Goal: Task Accomplishment & Management: Manage account settings

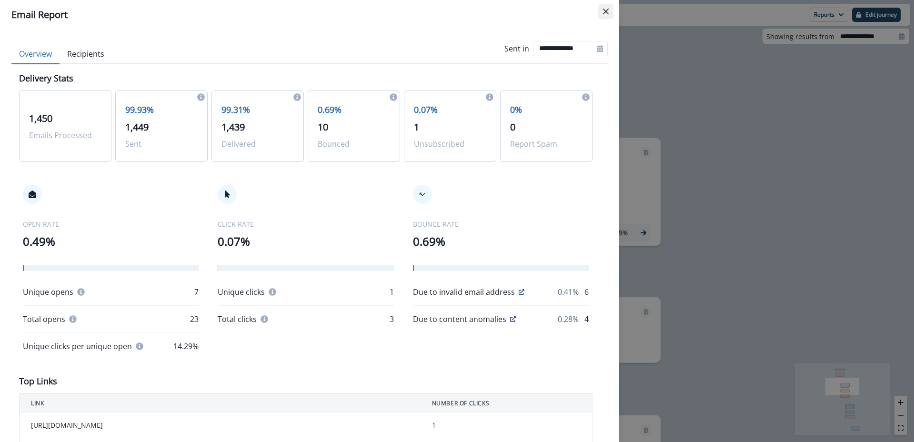
click at [608, 7] on button "Close" at bounding box center [606, 11] width 15 height 15
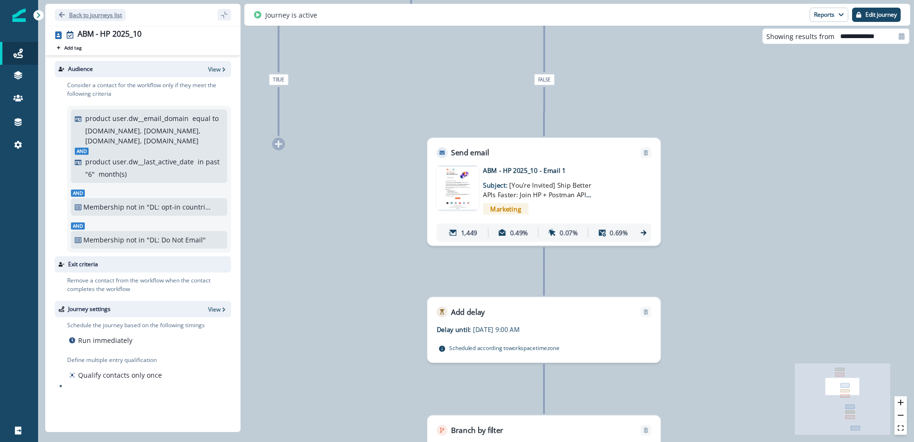
click at [63, 15] on icon "Go back" at bounding box center [62, 14] width 7 height 7
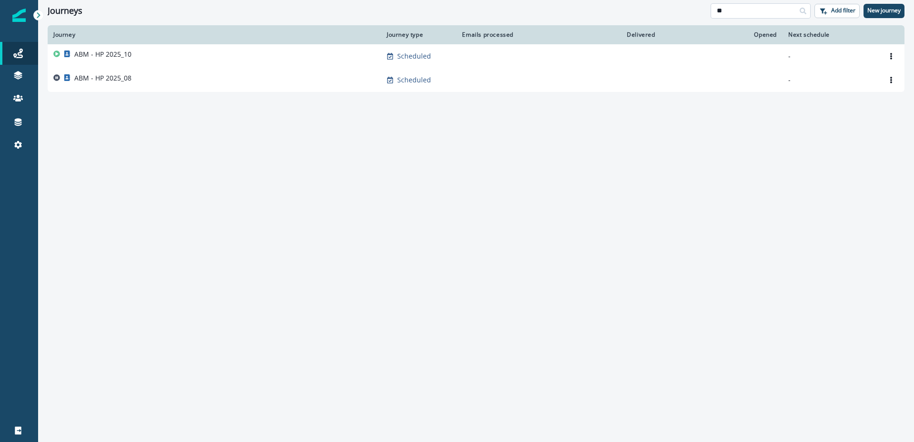
click at [741, 13] on input "**" at bounding box center [761, 10] width 100 height 15
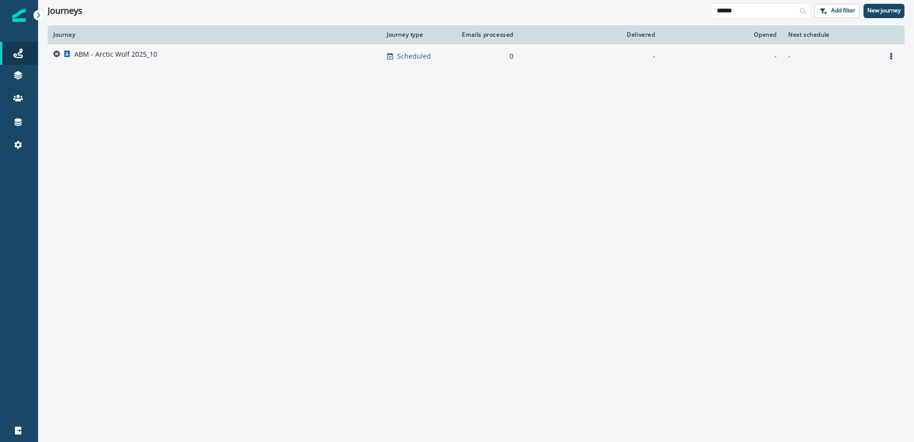
type input "******"
click at [112, 54] on p "ABM - Arctic Wolf 2025_10" at bounding box center [115, 55] width 83 height 10
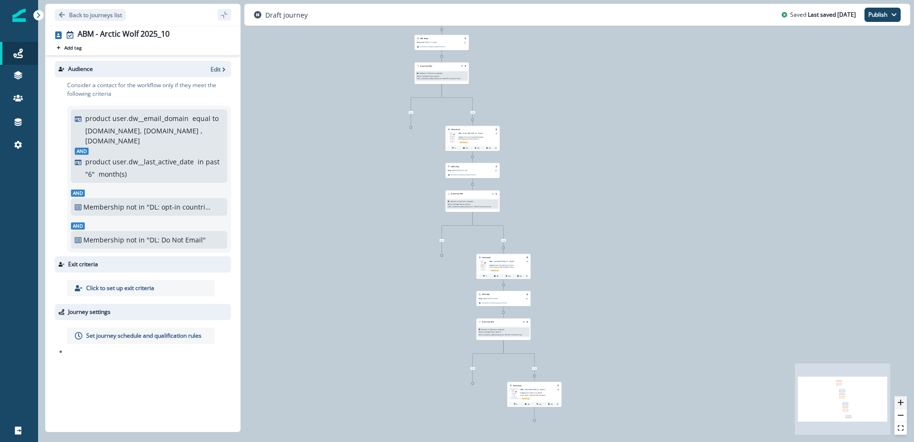
click at [901, 403] on icon "zoom in" at bounding box center [901, 403] width 6 height 6
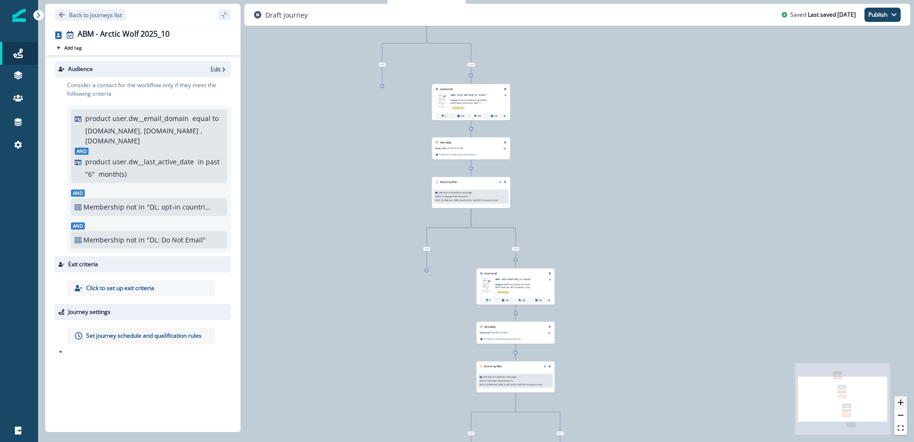
click at [901, 403] on icon "zoom in" at bounding box center [901, 403] width 6 height 6
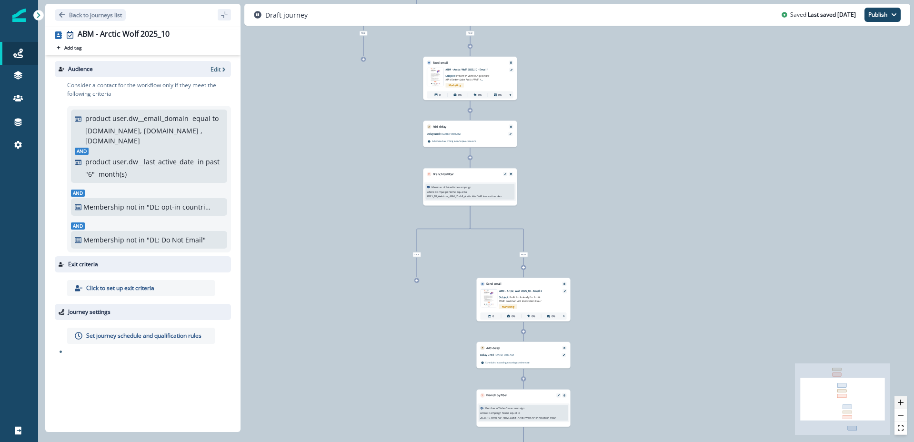
click at [901, 403] on icon "zoom in" at bounding box center [901, 403] width 6 height 6
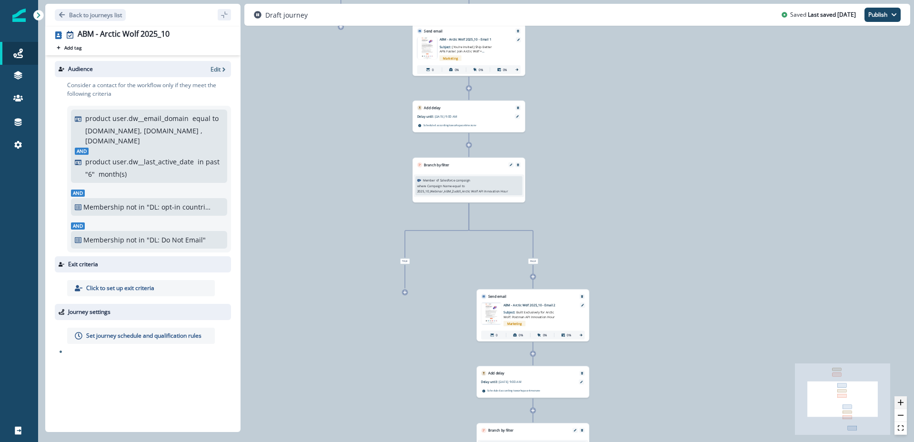
click at [901, 403] on icon "zoom in" at bounding box center [901, 403] width 6 height 6
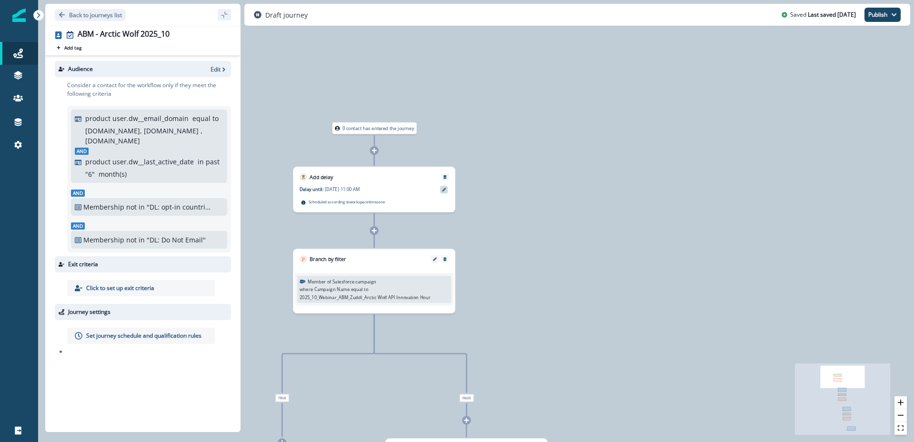
click at [444, 190] on icon at bounding box center [444, 190] width 4 height 4
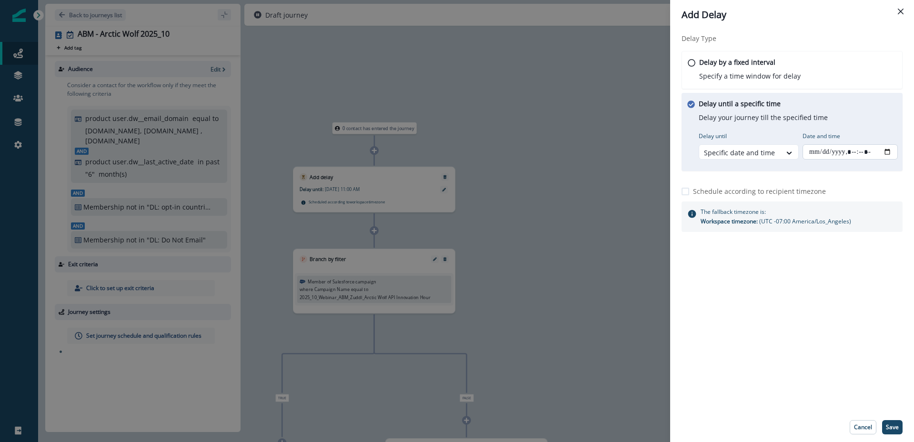
click at [852, 152] on input "Date and time" at bounding box center [850, 151] width 95 height 15
click at [890, 149] on input "Date and time" at bounding box center [850, 151] width 95 height 15
click at [861, 335] on div "Delay Type Delay by a fixed interval Specify a time window for delay Delay unti…" at bounding box center [792, 221] width 244 height 383
click at [882, 152] on input "Date and time" at bounding box center [850, 151] width 95 height 15
click at [888, 152] on input "Date and time" at bounding box center [850, 151] width 95 height 15
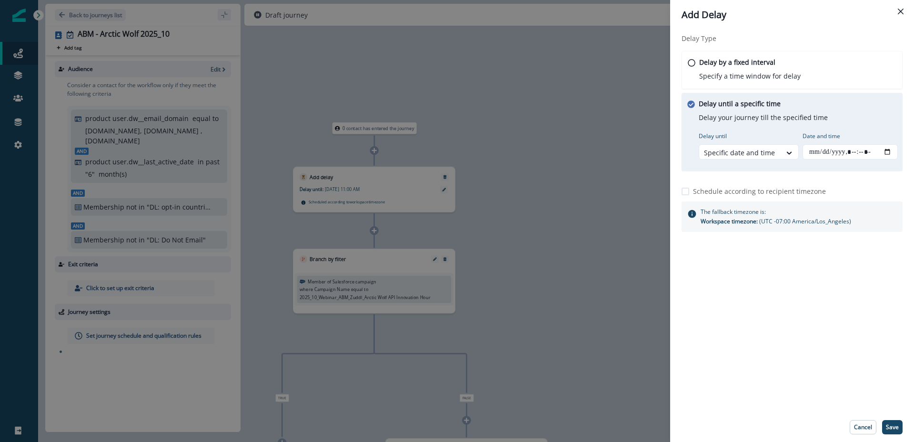
type input "**********"
click at [844, 347] on div "Delay Type Delay by a fixed interval Specify a time window for delay Delay unti…" at bounding box center [792, 221] width 244 height 383
click at [838, 344] on div "Delay Type Delay by a fixed interval Specify a time window for delay Delay unti…" at bounding box center [792, 221] width 244 height 383
click at [899, 429] on p "Save" at bounding box center [892, 427] width 13 height 7
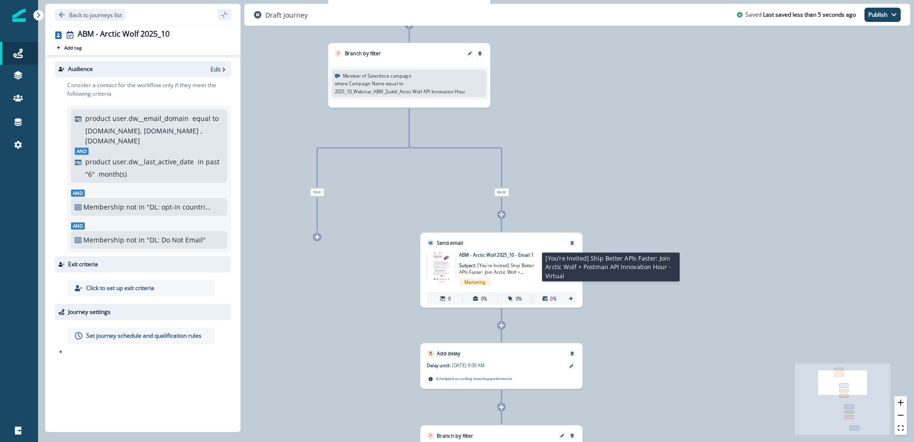
click at [505, 275] on span "[You’re Invited] Ship Better APIs Faster: Join Arctic Wolf + Postman API Innova…" at bounding box center [496, 276] width 75 height 26
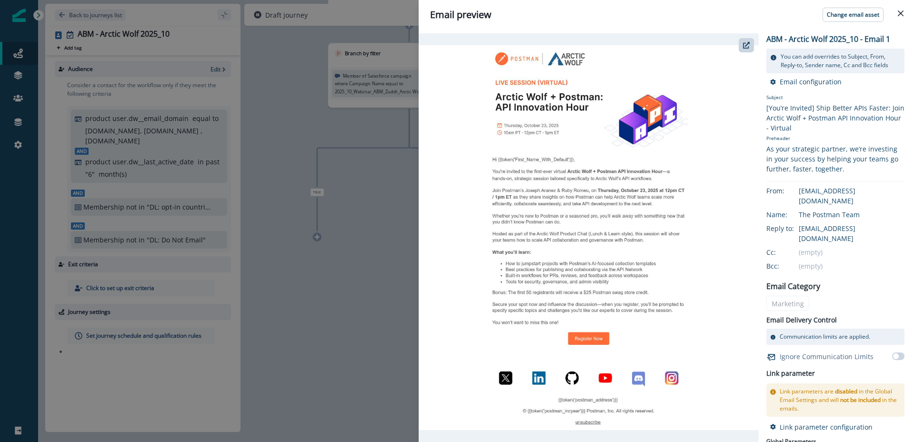
click at [659, 82] on img at bounding box center [589, 237] width 340 height 385
click at [746, 47] on icon "button" at bounding box center [746, 45] width 7 height 7
click at [900, 13] on icon "Close" at bounding box center [901, 13] width 6 height 6
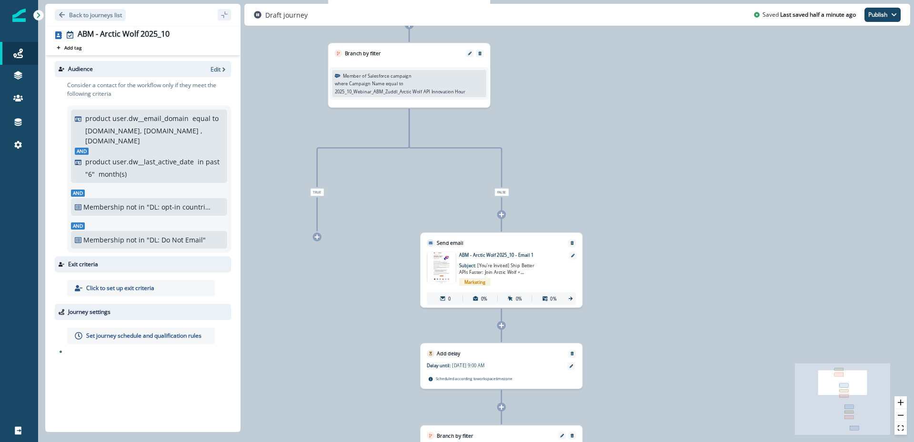
click at [134, 287] on p "Click to set up exit criteria" at bounding box center [120, 288] width 68 height 9
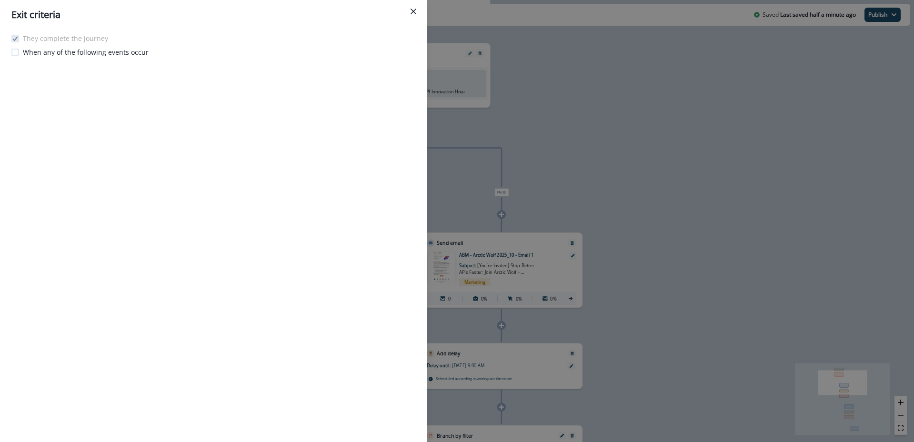
drag, startPoint x: 412, startPoint y: 7, endPoint x: 283, endPoint y: 52, distance: 136.8
click at [411, 7] on button "Close" at bounding box center [413, 11] width 15 height 15
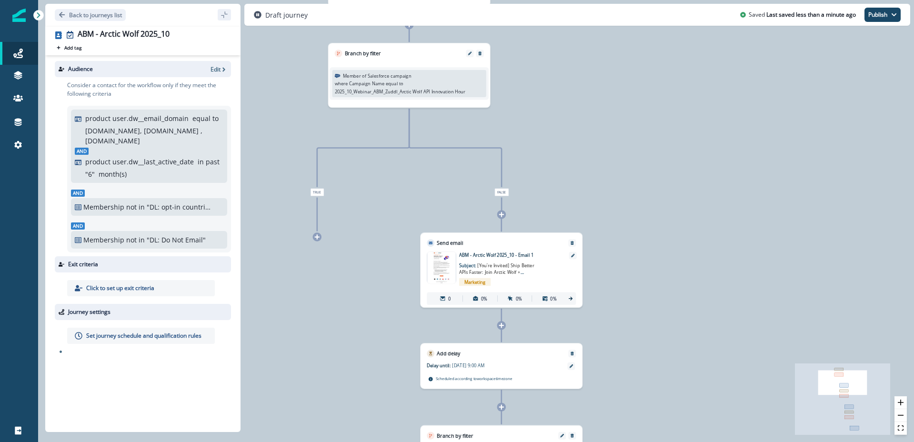
click at [130, 335] on p "Set journey schedule and qualification rules" at bounding box center [143, 336] width 115 height 9
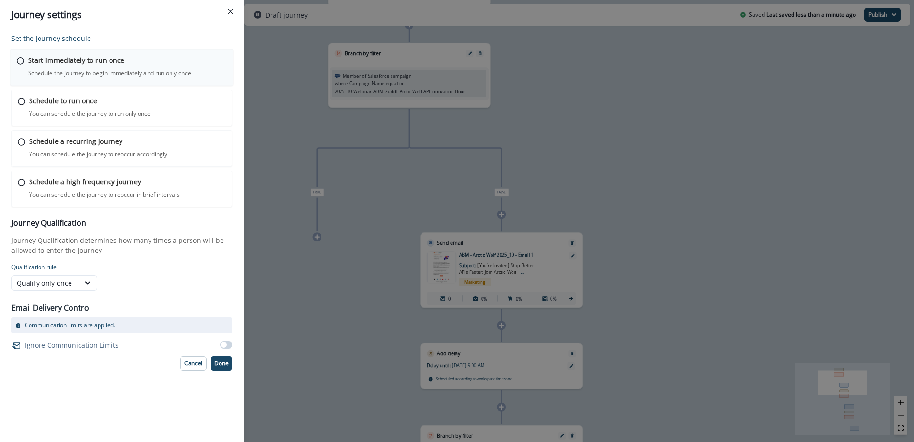
click at [110, 68] on div "Start immediately to run once Schedule the journey to begin immediately and run…" at bounding box center [127, 66] width 199 height 22
click at [227, 366] on p "Done" at bounding box center [221, 362] width 14 height 7
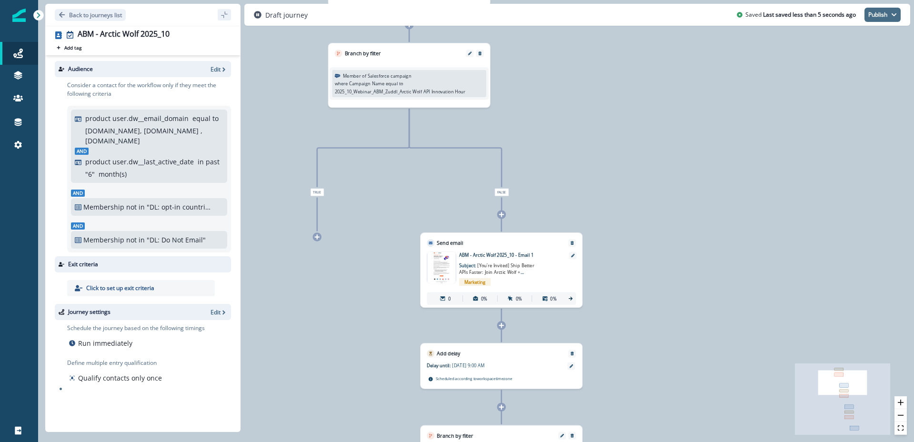
click at [886, 12] on button "Publish" at bounding box center [883, 15] width 36 height 14
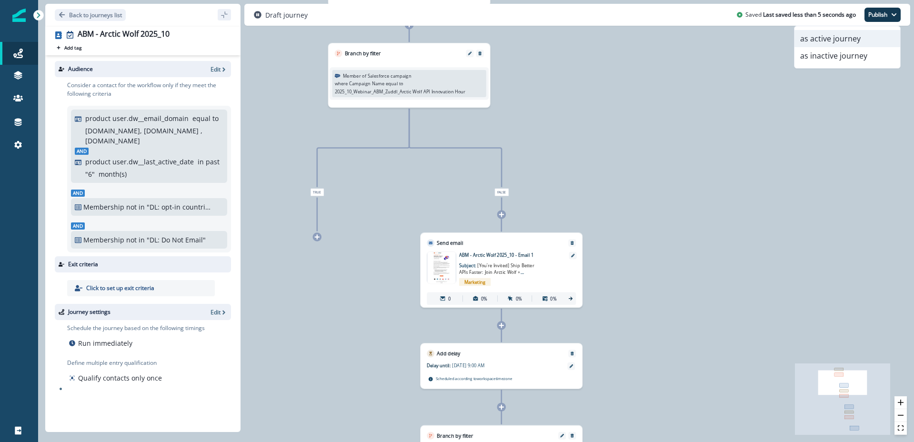
click at [845, 37] on button "as active journey" at bounding box center [848, 38] width 106 height 17
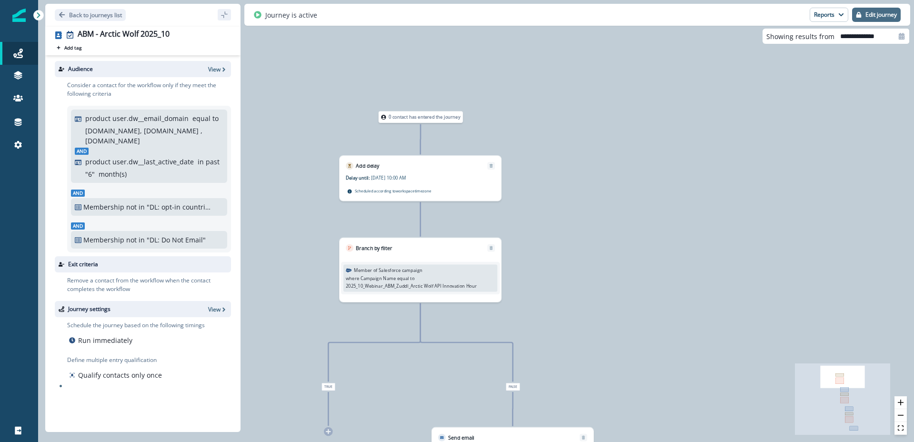
click at [880, 14] on p "Edit journey" at bounding box center [881, 14] width 31 height 7
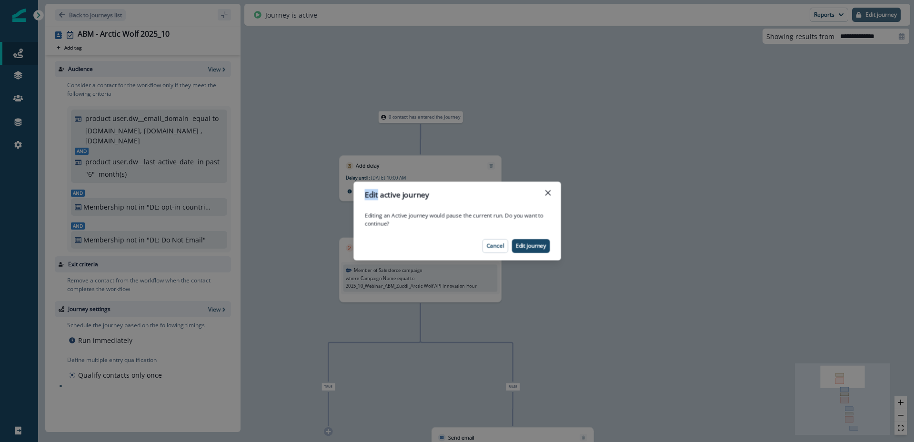
click at [880, 14] on div "Edit active journey Editing an Active journey would pause the current run. Do y…" at bounding box center [457, 221] width 914 height 442
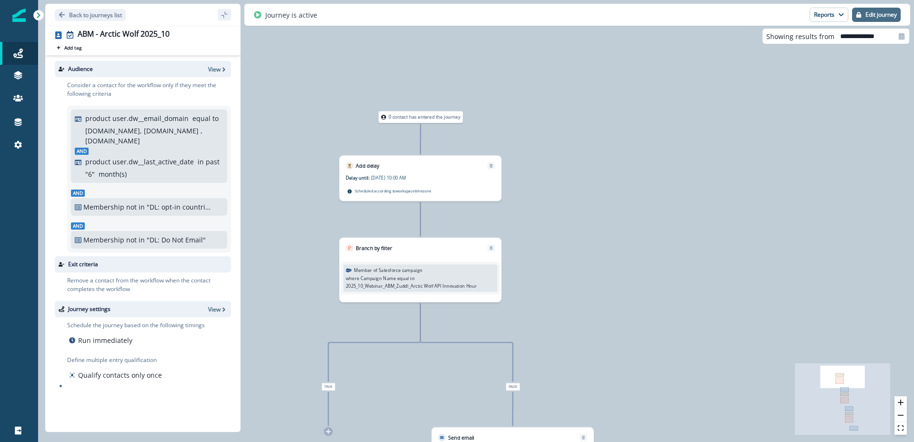
click at [878, 15] on p "Edit journey" at bounding box center [881, 14] width 31 height 7
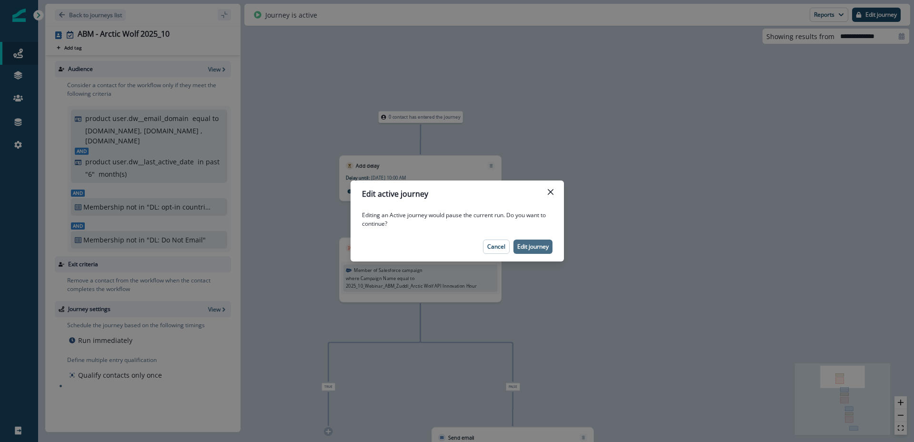
click at [531, 248] on p "Edit journey" at bounding box center [533, 247] width 31 height 7
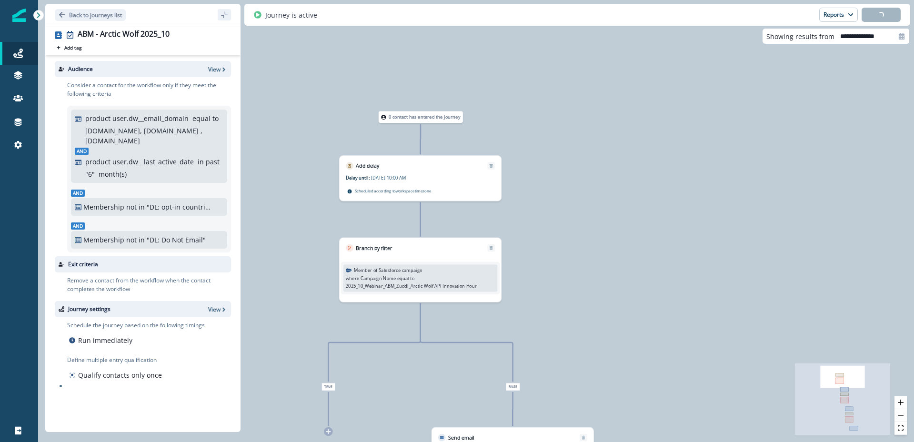
click at [190, 169] on div "product user.dw__last_active_date in past " 6 " month(s)" at bounding box center [154, 168] width 138 height 22
click at [221, 67] on icon "button" at bounding box center [224, 69] width 7 height 7
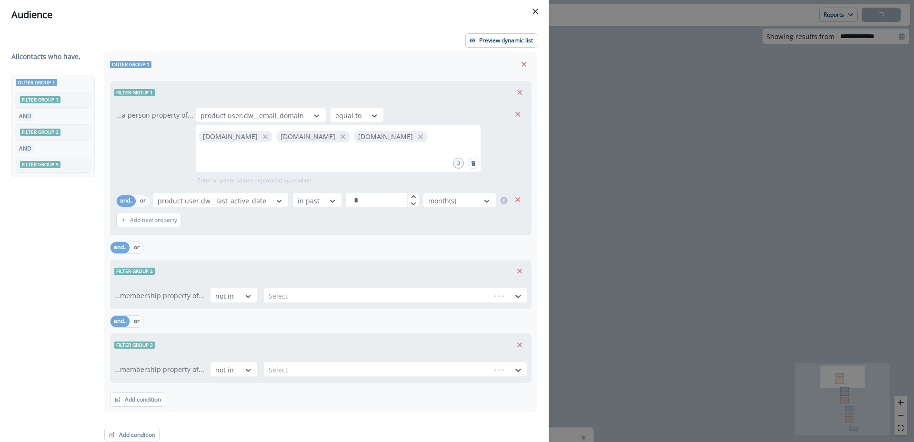
drag, startPoint x: 381, startPoint y: 180, endPoint x: 531, endPoint y: 70, distance: 185.8
click at [385, 178] on div "All contact s who have, Outer group 1 Filter group 1 AND Filter group 2 AND Fil…" at bounding box center [274, 246] width 526 height 391
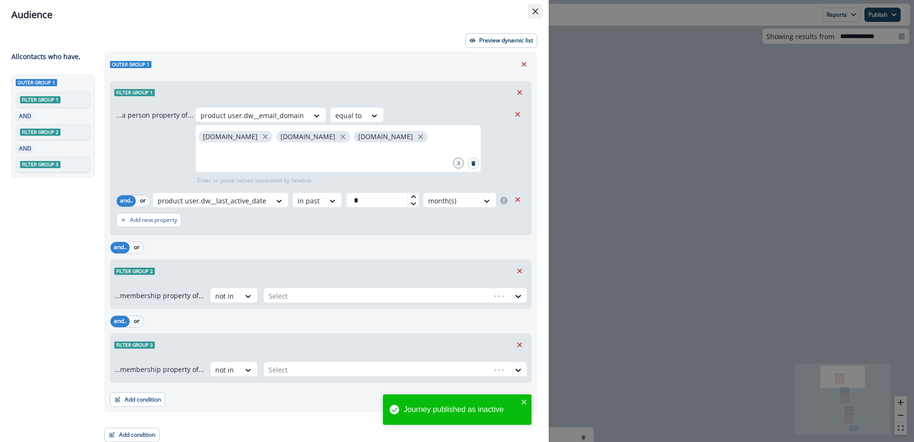
click at [534, 11] on icon "Close" at bounding box center [536, 12] width 6 height 6
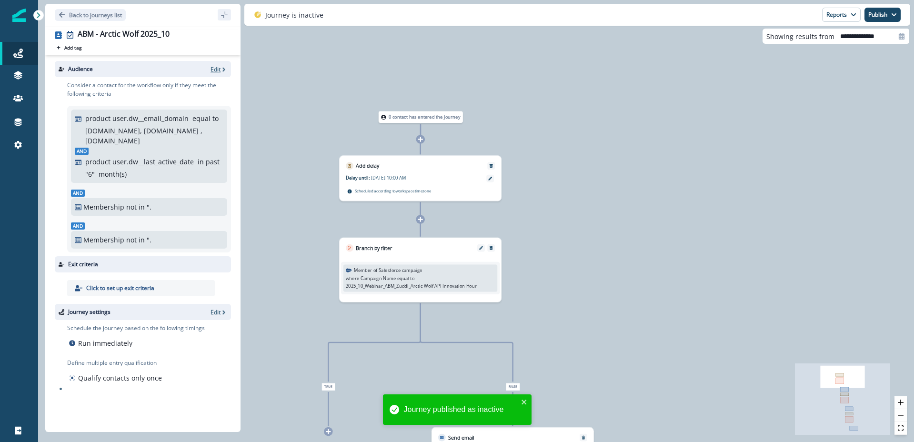
click at [215, 68] on p "Edit" at bounding box center [216, 69] width 10 height 8
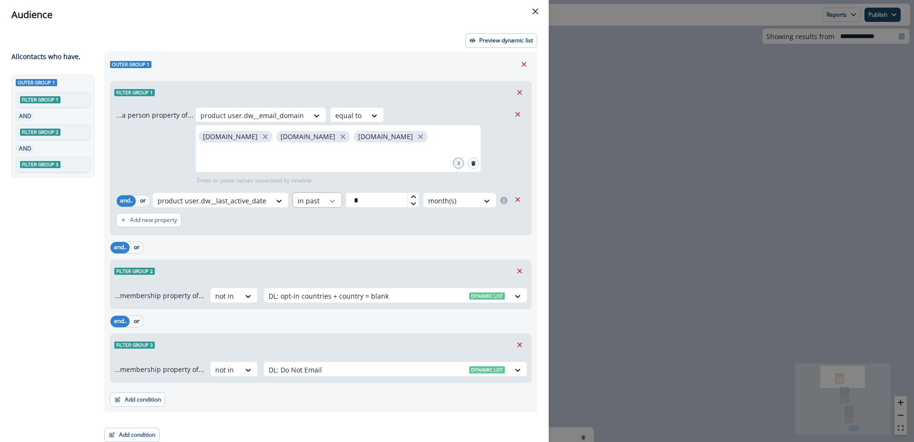
drag, startPoint x: 333, startPoint y: 203, endPoint x: 321, endPoint y: 202, distance: 12.4
click at [321, 202] on div "product user.dw__last_active_date in past * month(s)" at bounding box center [331, 200] width 358 height 15
type input "**"
click at [442, 64] on div "Outer group 1" at bounding box center [321, 64] width 422 height 14
click at [501, 46] on button "Preview dynamic list" at bounding box center [502, 40] width 72 height 14
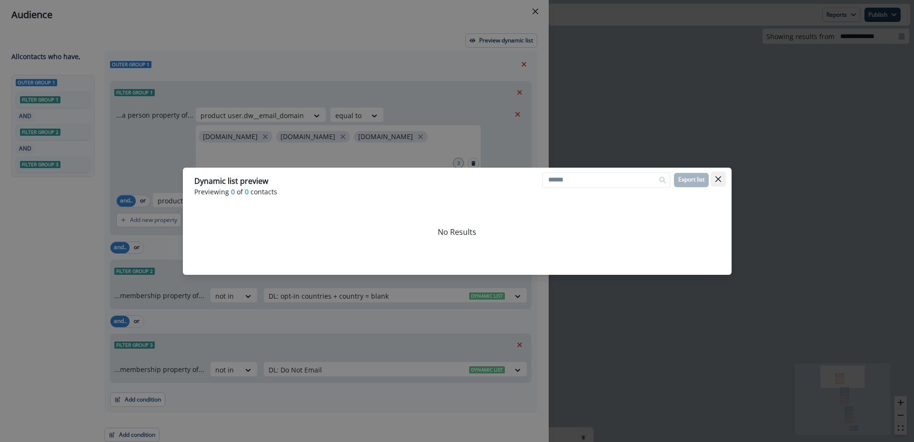
click at [719, 179] on icon "Close" at bounding box center [718, 179] width 6 height 6
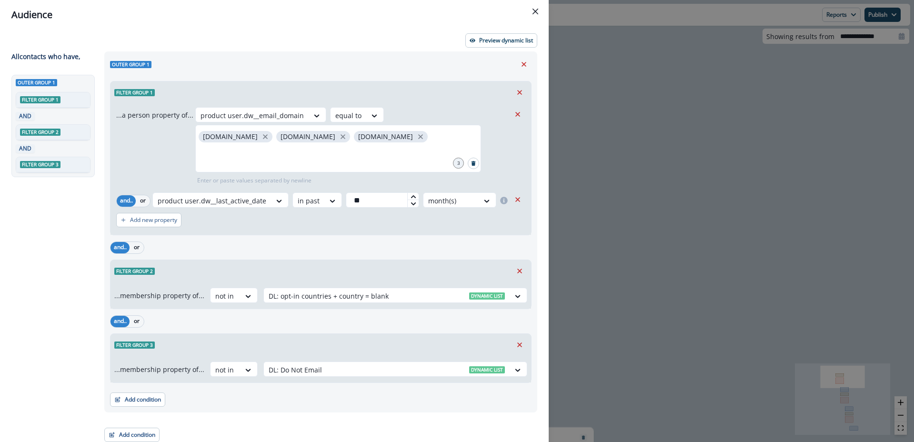
scroll to position [4, 0]
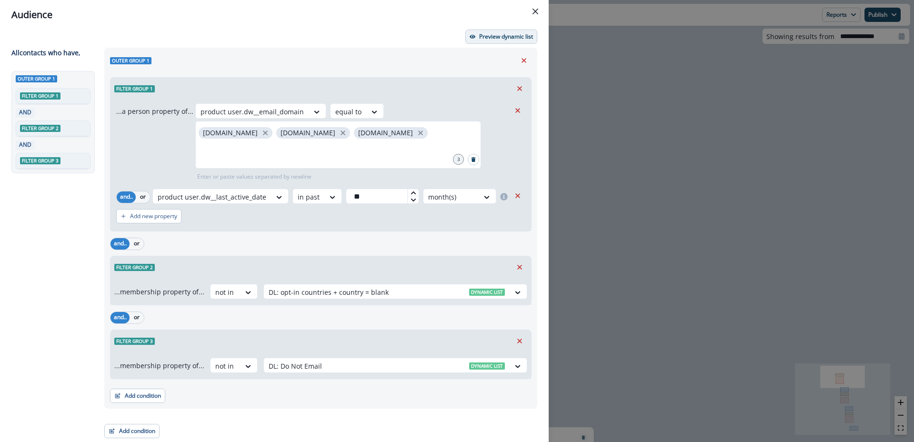
click at [495, 41] on button "Preview dynamic list" at bounding box center [502, 37] width 72 height 14
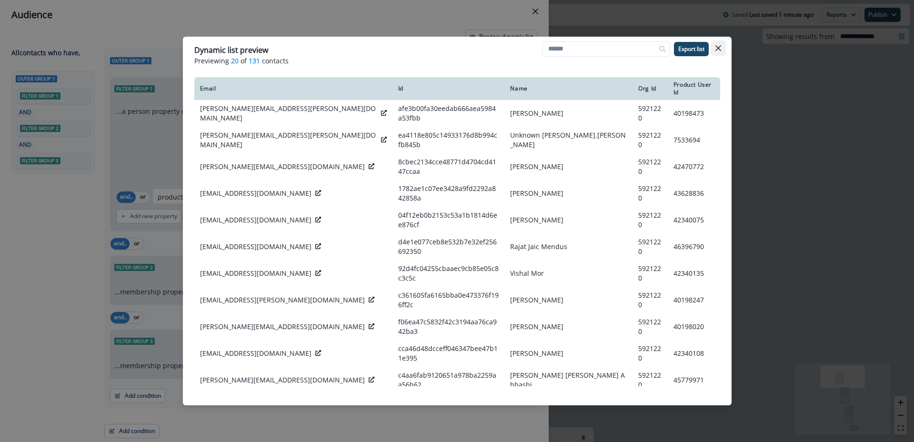
click at [721, 48] on icon "Close" at bounding box center [719, 48] width 6 height 6
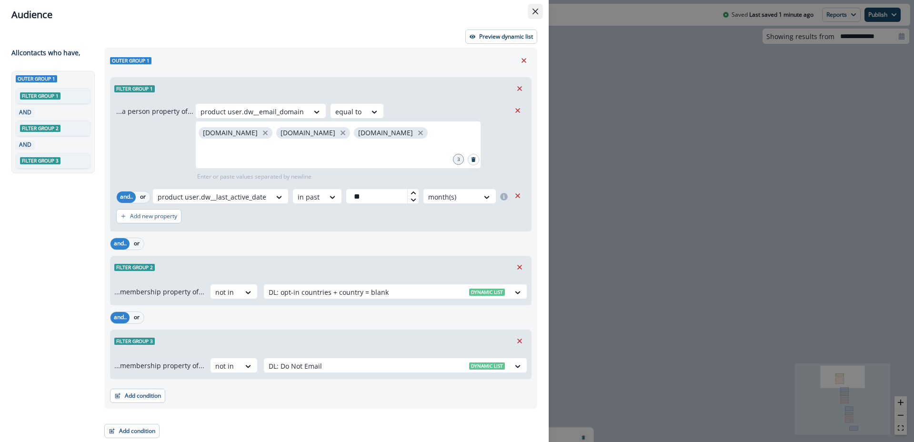
click at [535, 12] on icon "Close" at bounding box center [536, 12] width 6 height 6
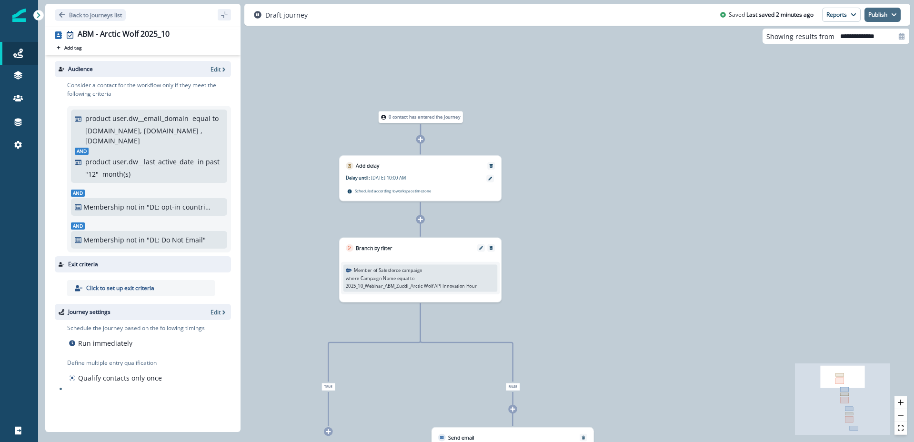
click at [884, 15] on button "Publish" at bounding box center [883, 15] width 36 height 14
click at [846, 35] on button "as active journey" at bounding box center [848, 38] width 106 height 17
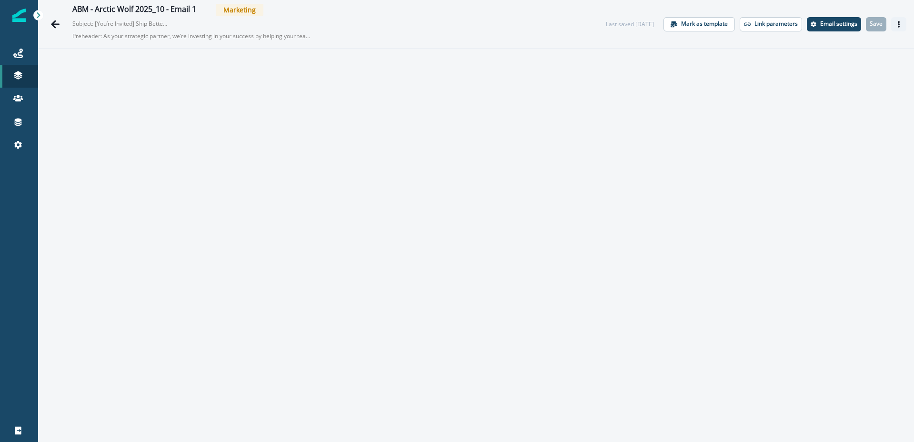
click at [902, 26] on icon "Actions" at bounding box center [899, 24] width 7 height 7
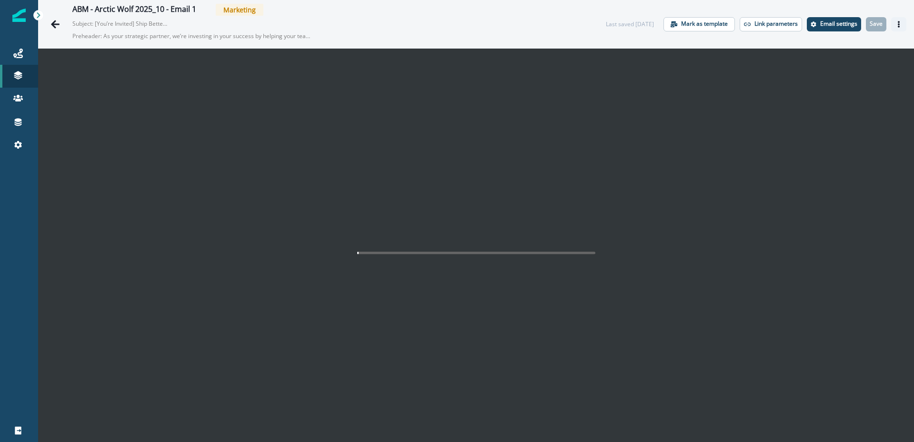
click at [902, 26] on icon "Actions" at bounding box center [899, 24] width 7 height 7
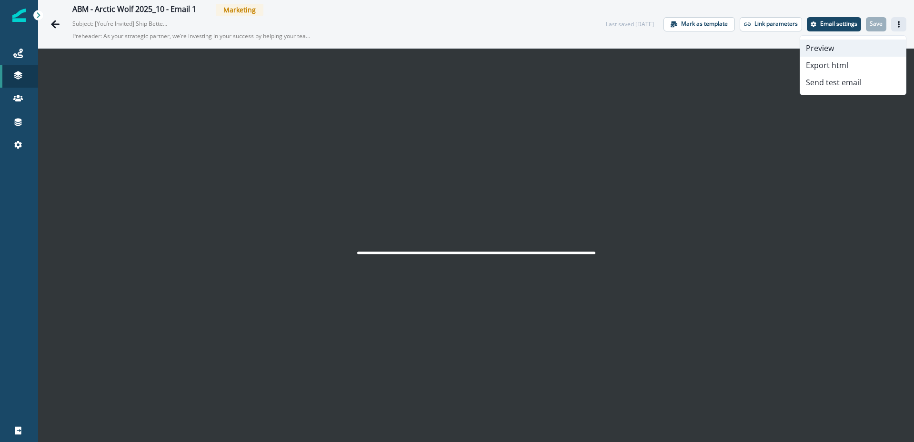
click at [861, 48] on button "Preview" at bounding box center [854, 48] width 106 height 17
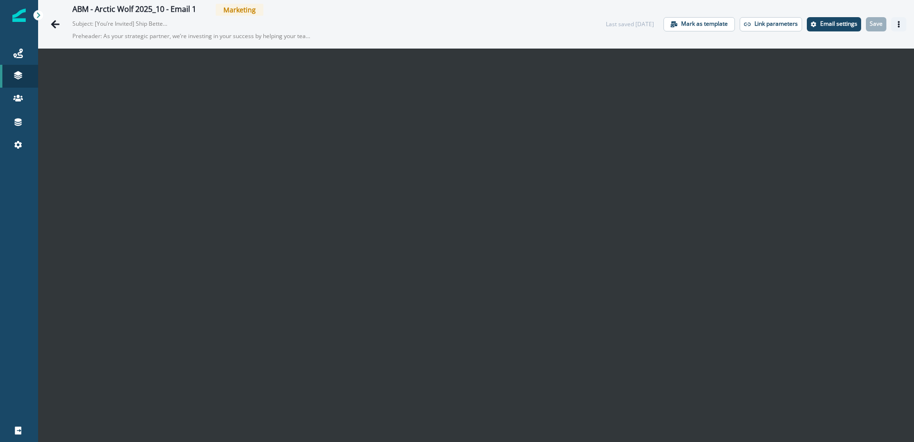
click at [904, 24] on button "Actions" at bounding box center [899, 24] width 15 height 14
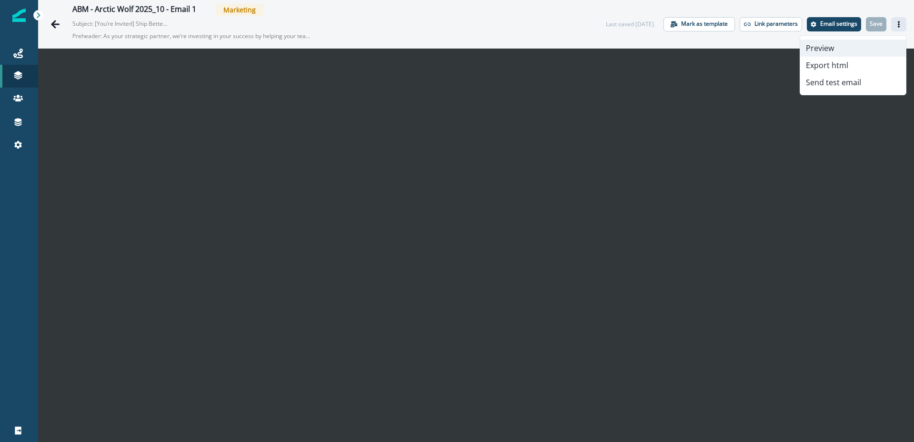
click at [837, 50] on button "Preview" at bounding box center [854, 48] width 106 height 17
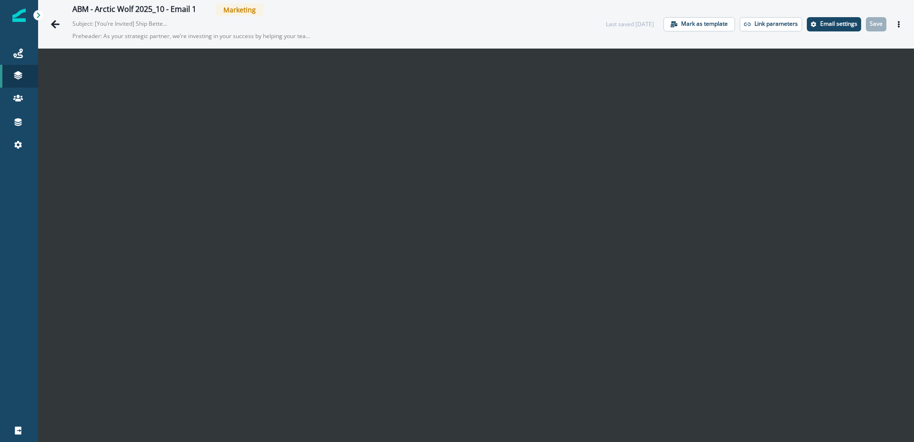
scroll to position [15, 0]
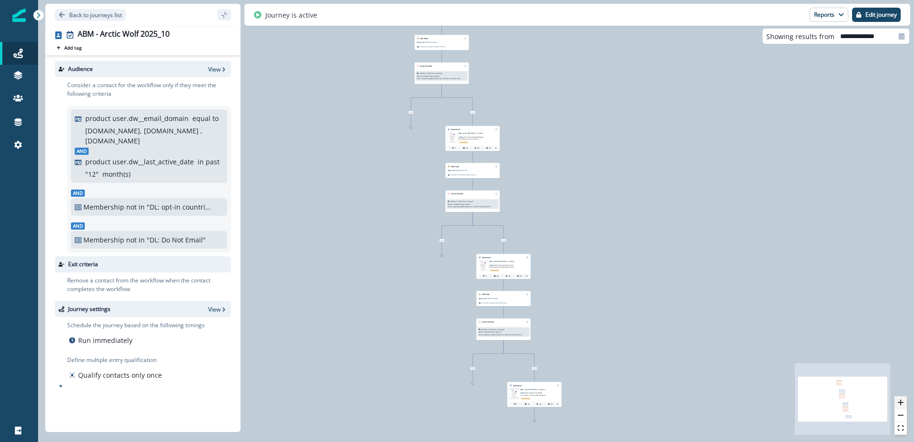
click at [901, 402] on icon "zoom in" at bounding box center [901, 403] width 6 height 6
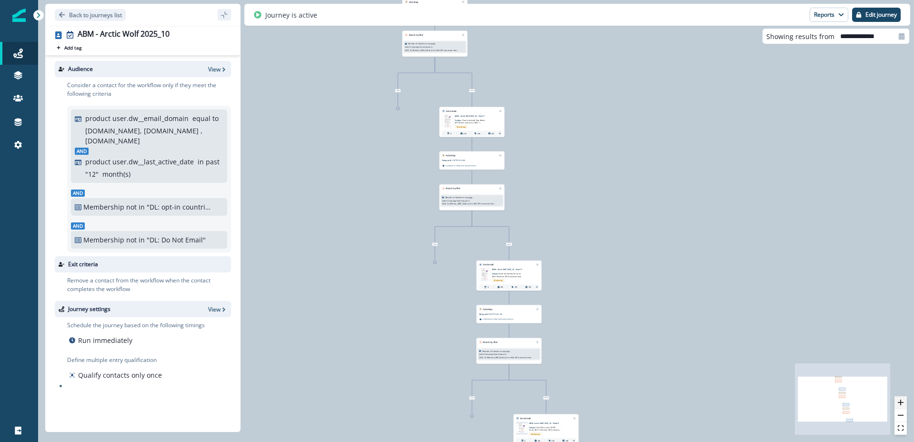
click at [901, 402] on icon "zoom in" at bounding box center [901, 403] width 6 height 6
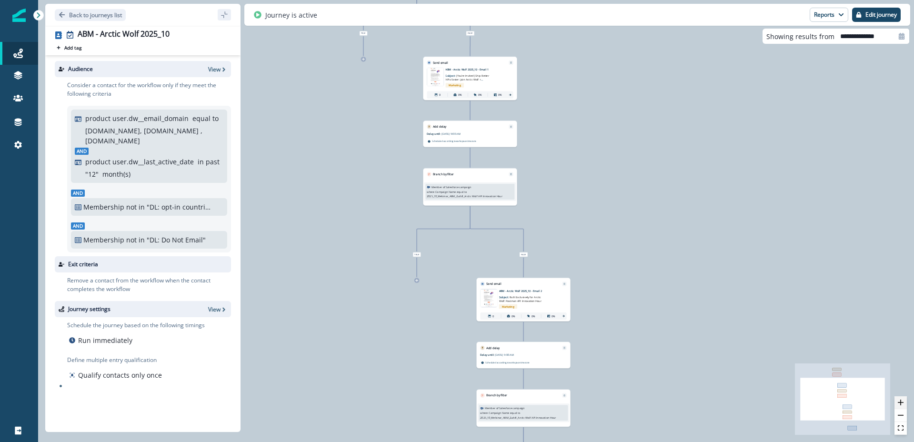
click at [901, 402] on icon "zoom in" at bounding box center [901, 403] width 6 height 6
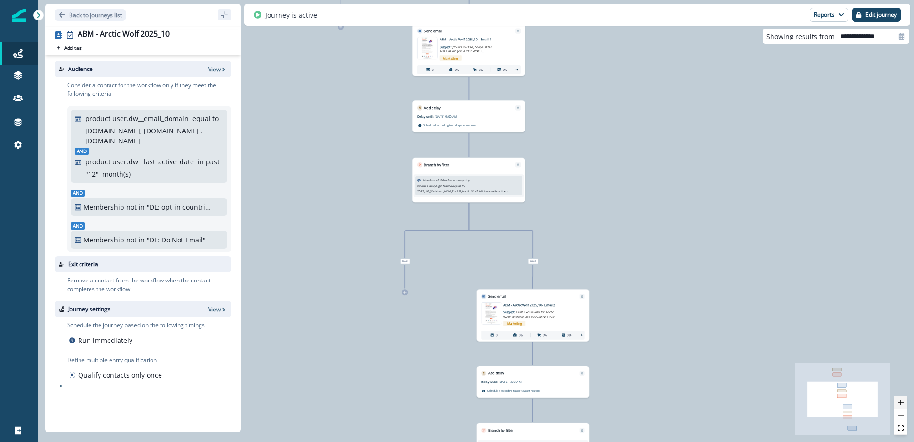
click at [901, 402] on icon "zoom in" at bounding box center [901, 403] width 6 height 6
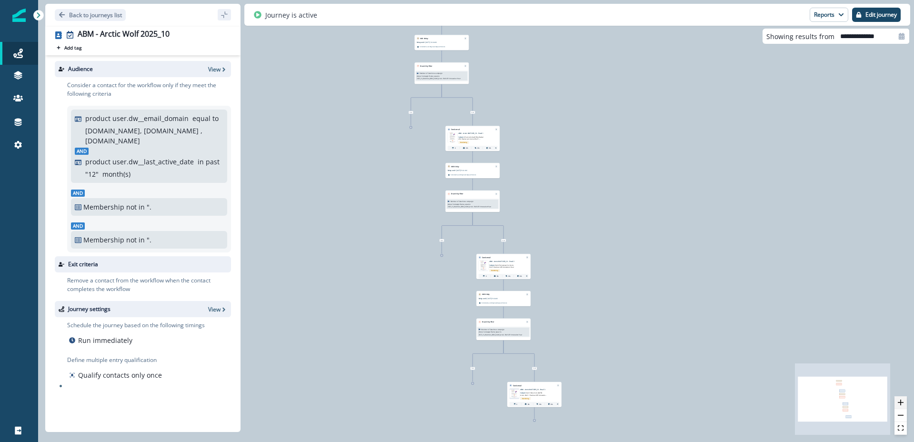
click at [902, 404] on icon "zoom in" at bounding box center [901, 403] width 6 height 6
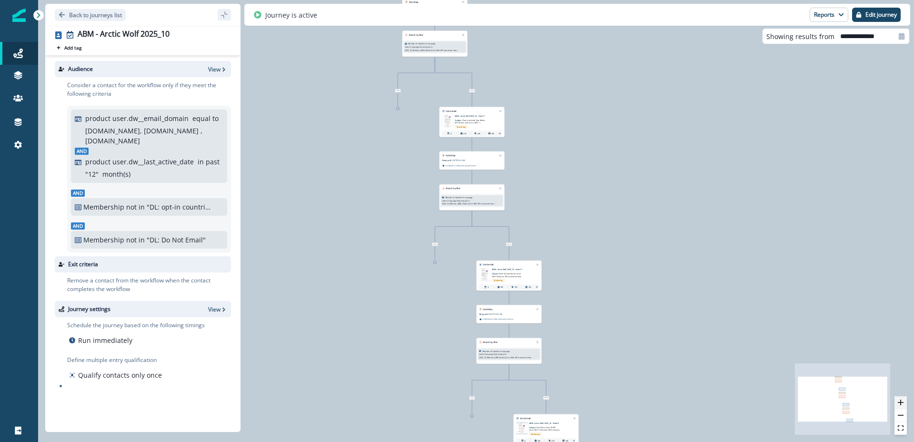
click at [902, 404] on icon "zoom in" at bounding box center [901, 403] width 6 height 6
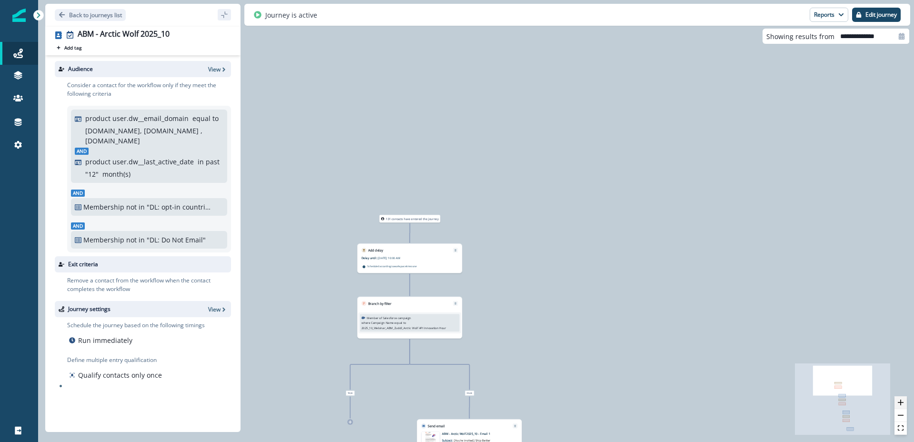
click at [899, 403] on icon "zoom in" at bounding box center [901, 403] width 6 height 6
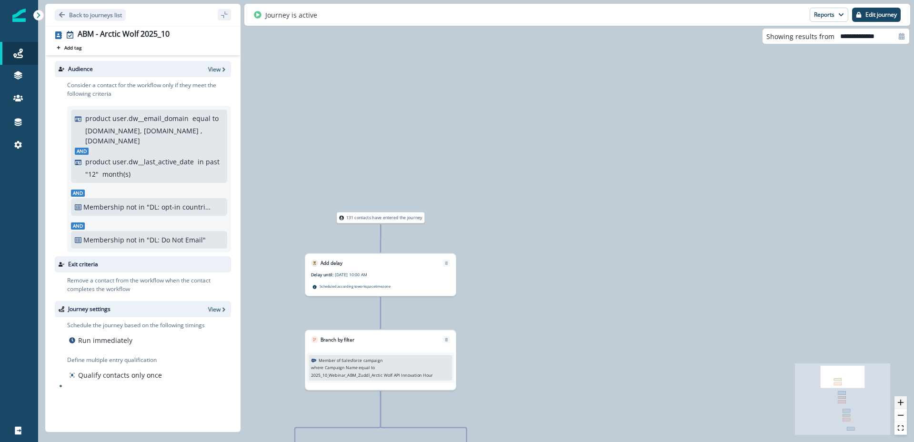
click at [899, 403] on icon "zoom in" at bounding box center [901, 403] width 6 height 6
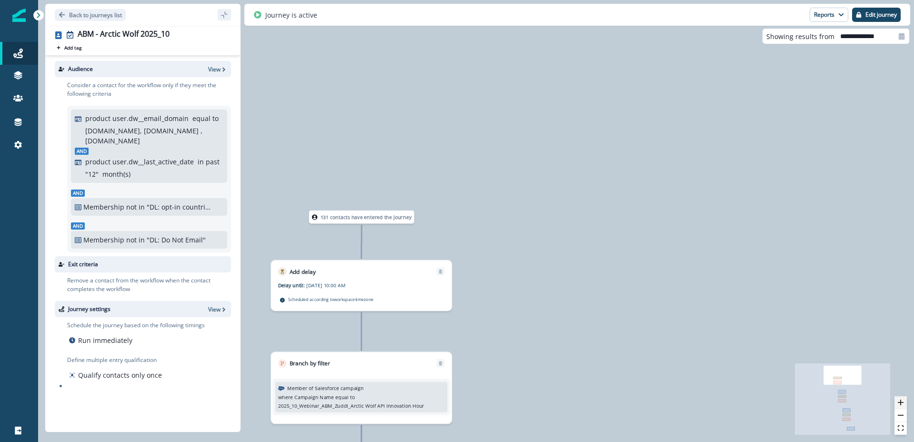
drag, startPoint x: 899, startPoint y: 403, endPoint x: 894, endPoint y: 400, distance: 5.2
click at [899, 403] on icon "zoom in" at bounding box center [901, 403] width 6 height 6
